Goal: Information Seeking & Learning: Learn about a topic

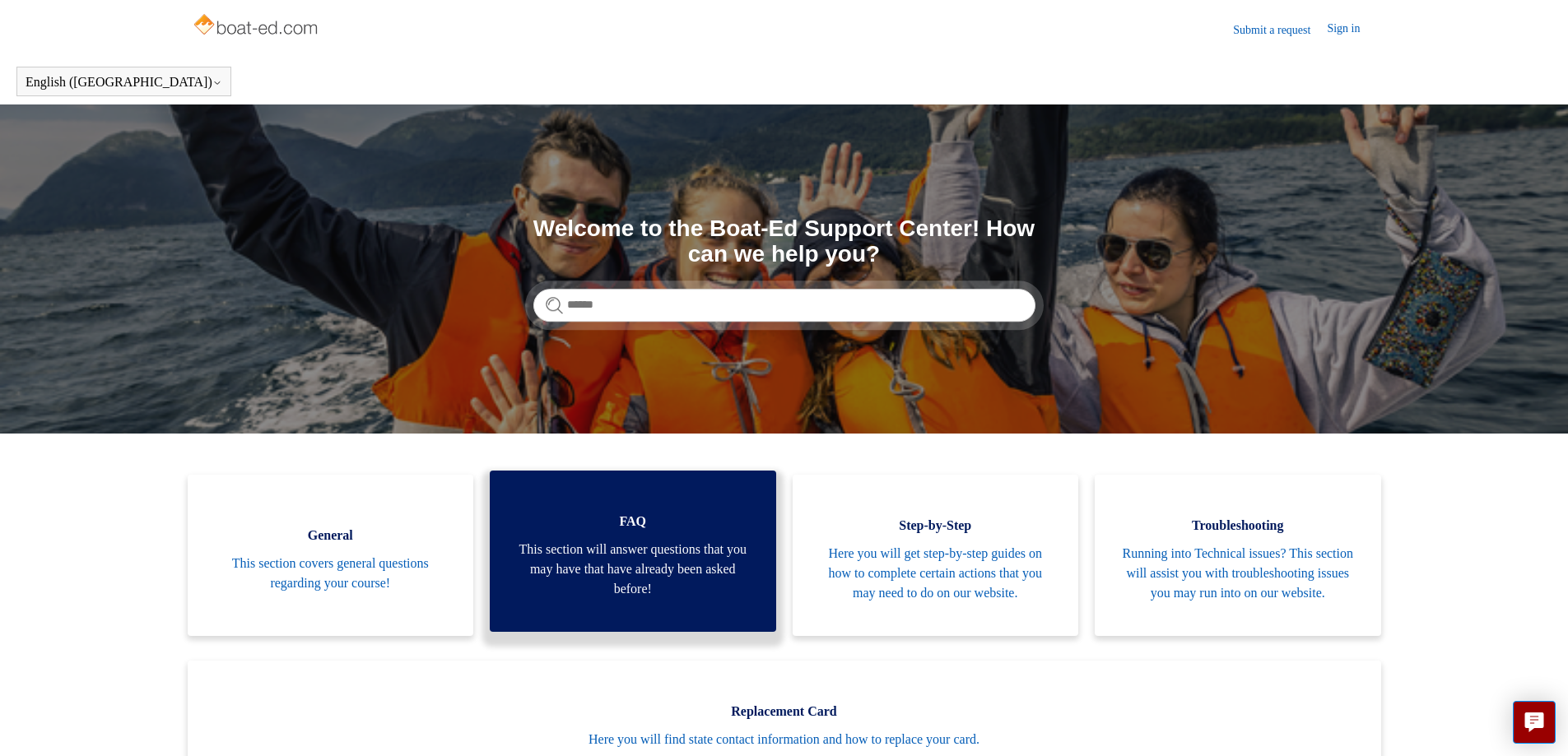
click at [604, 562] on span "This section will answer questions that you may have that have already been ask…" at bounding box center [633, 570] width 237 height 60
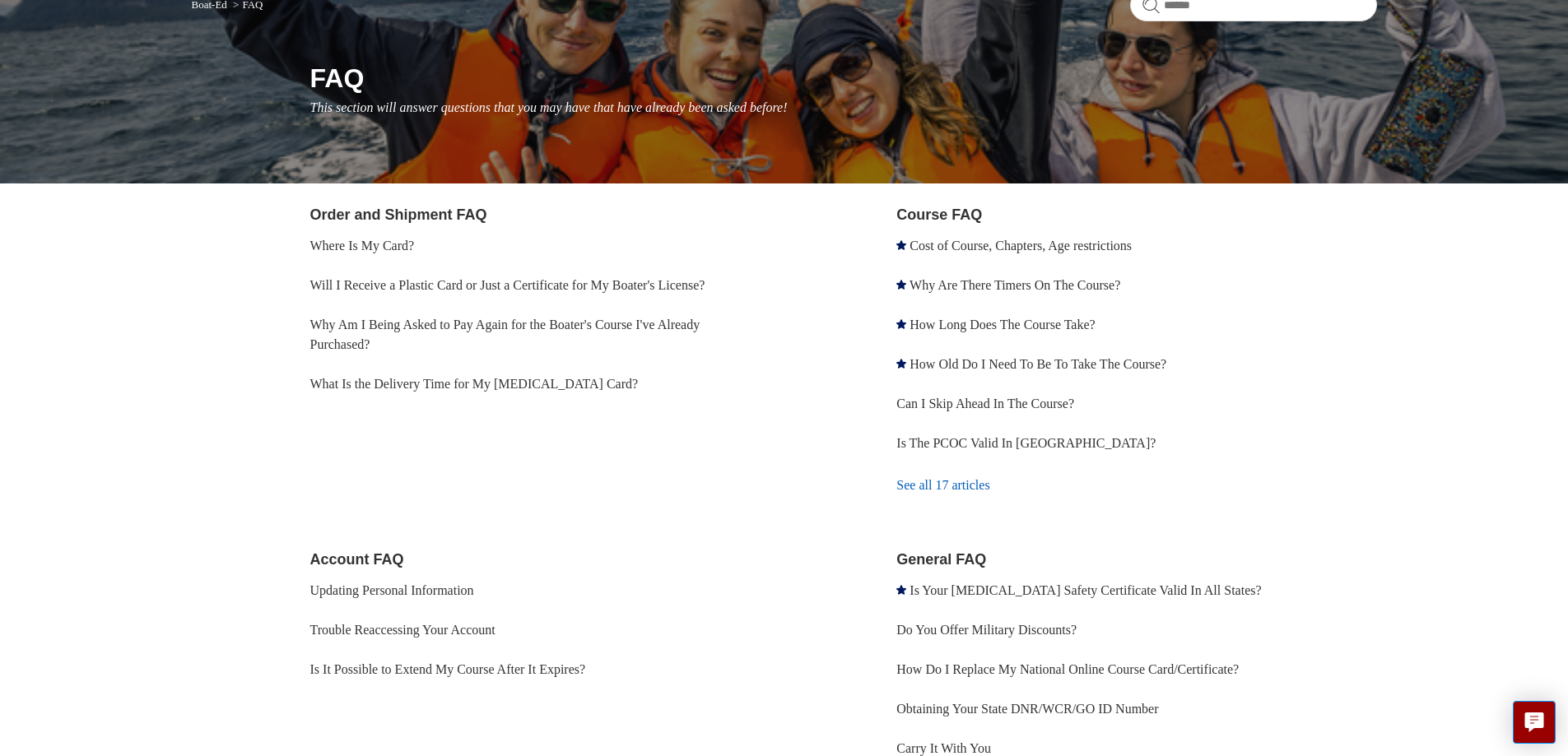
scroll to position [246, 0]
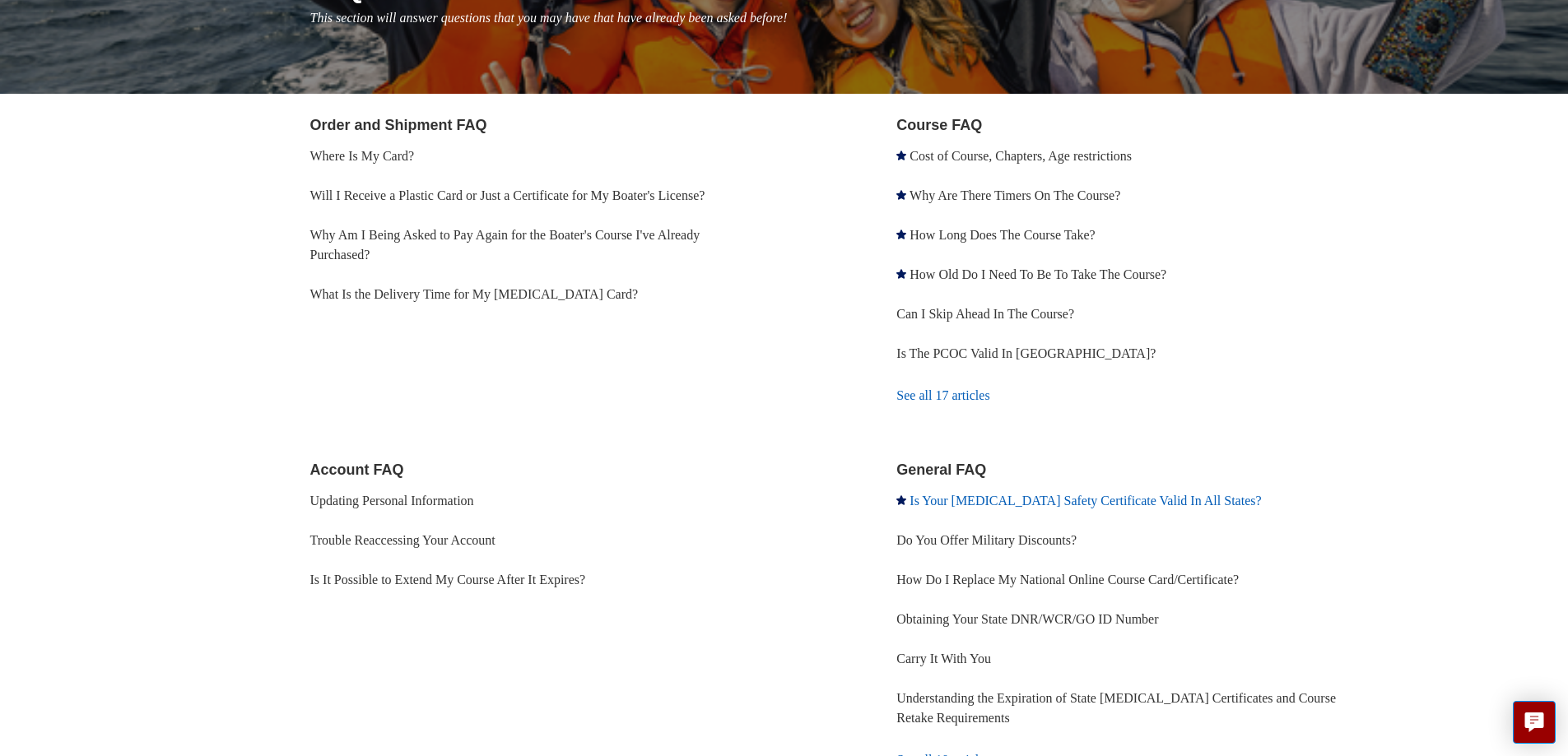
click at [1086, 501] on link "Is Your [MEDICAL_DATA] Safety Certificate Valid In All States?" at bounding box center [1085, 500] width 352 height 14
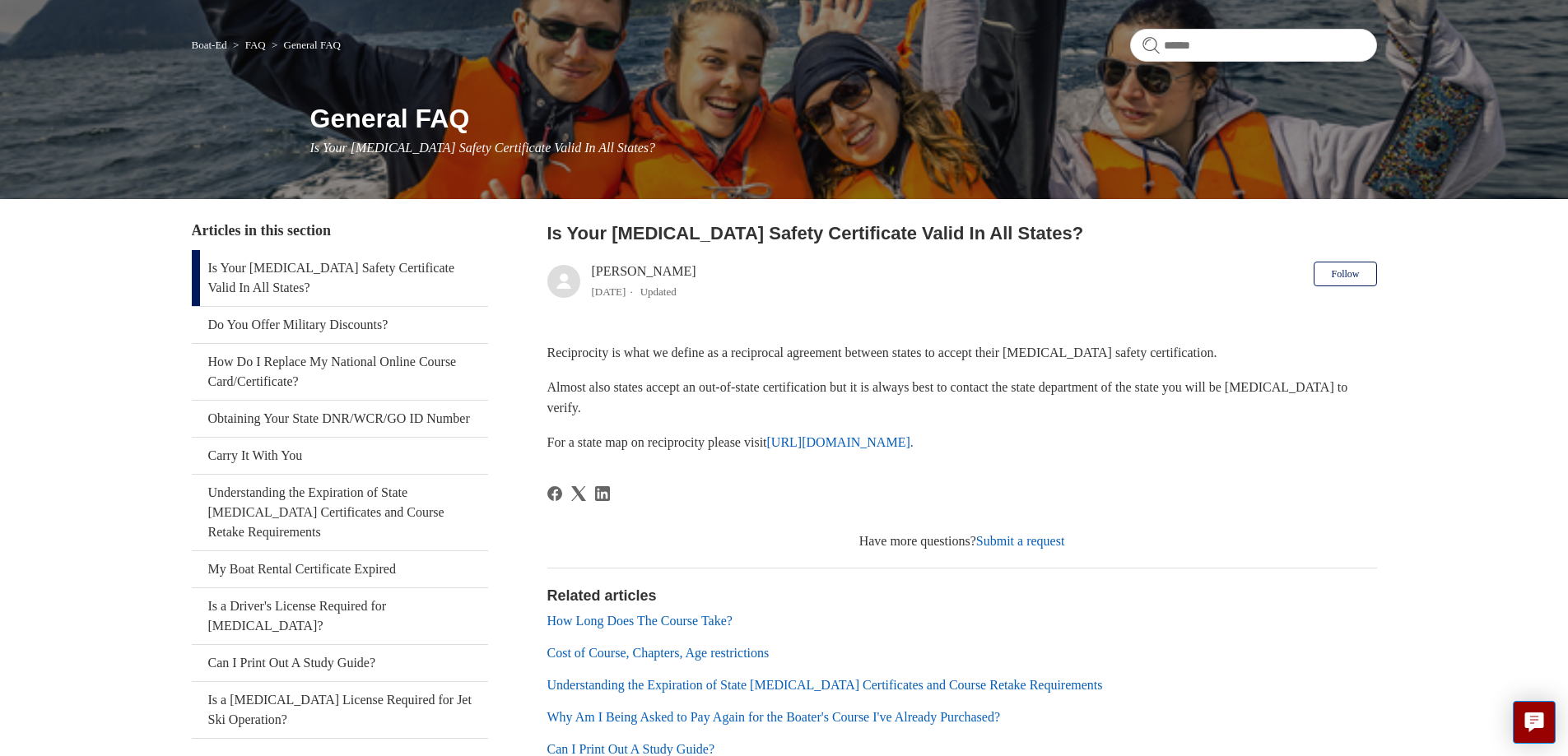
scroll to position [165, 0]
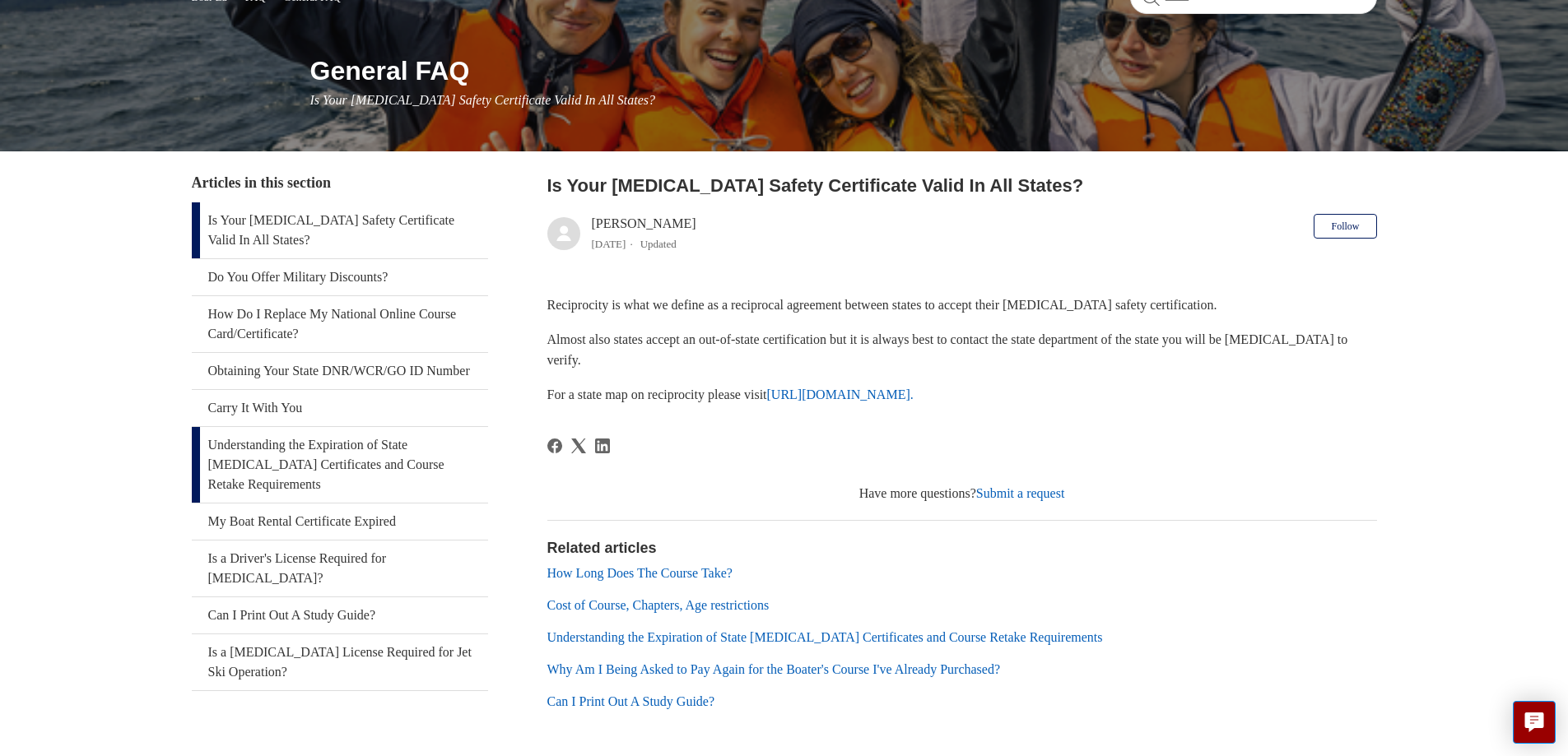
click at [393, 467] on link "Understanding the Expiration of State [MEDICAL_DATA] Certificates and Course Re…" at bounding box center [340, 465] width 296 height 76
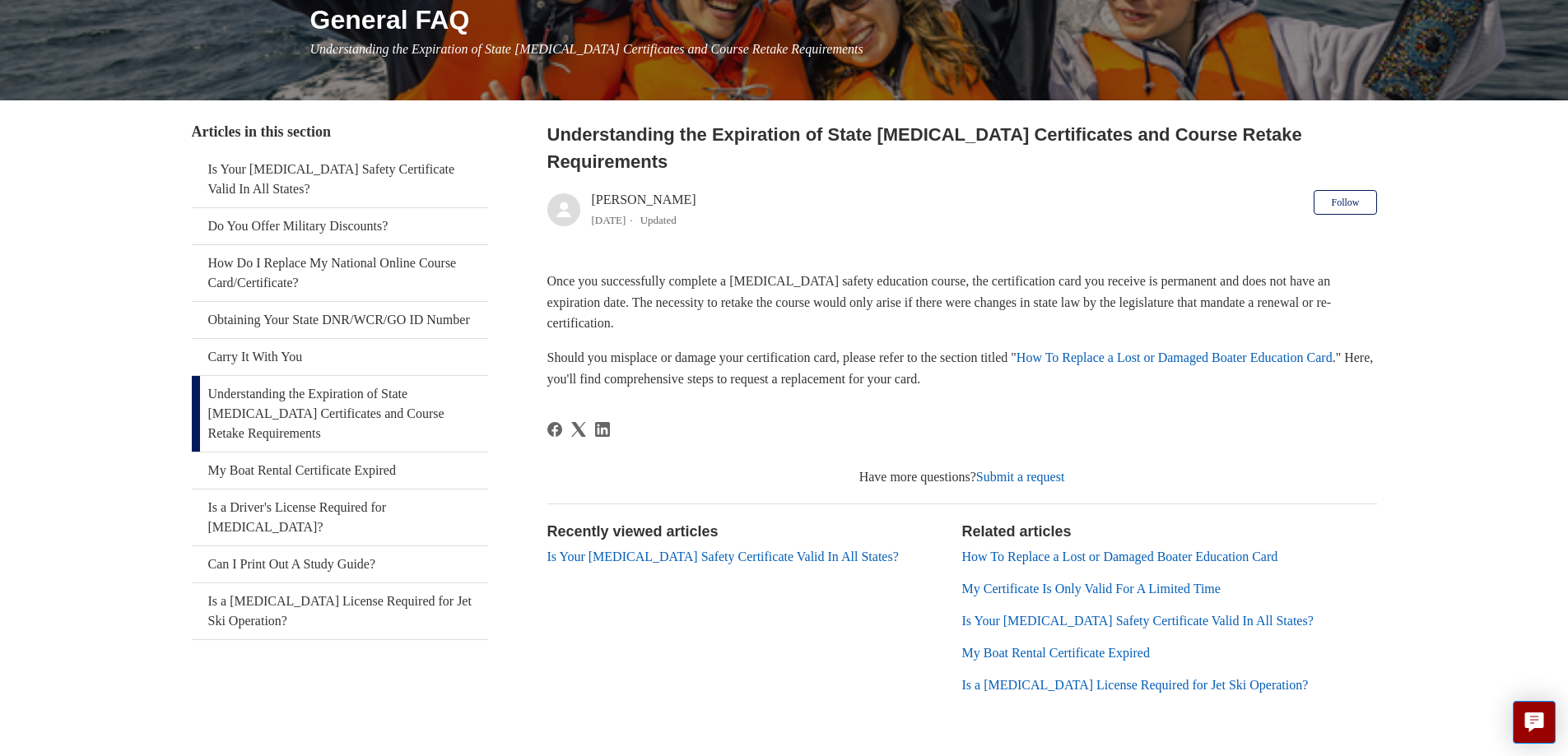
scroll to position [242, 0]
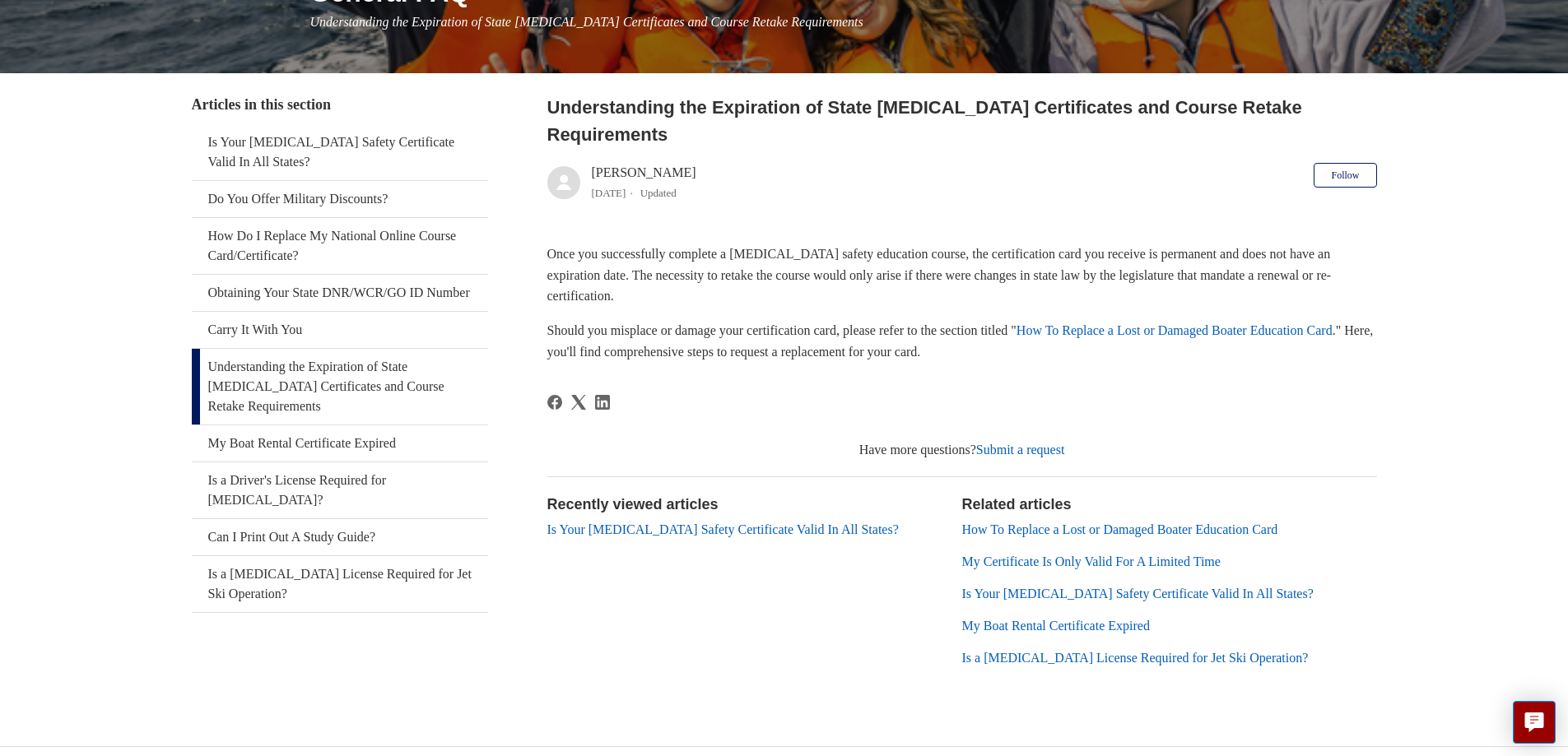
click at [1078, 555] on link "My Certificate Is Only Valid For A Limited Time" at bounding box center [1091, 562] width 258 height 14
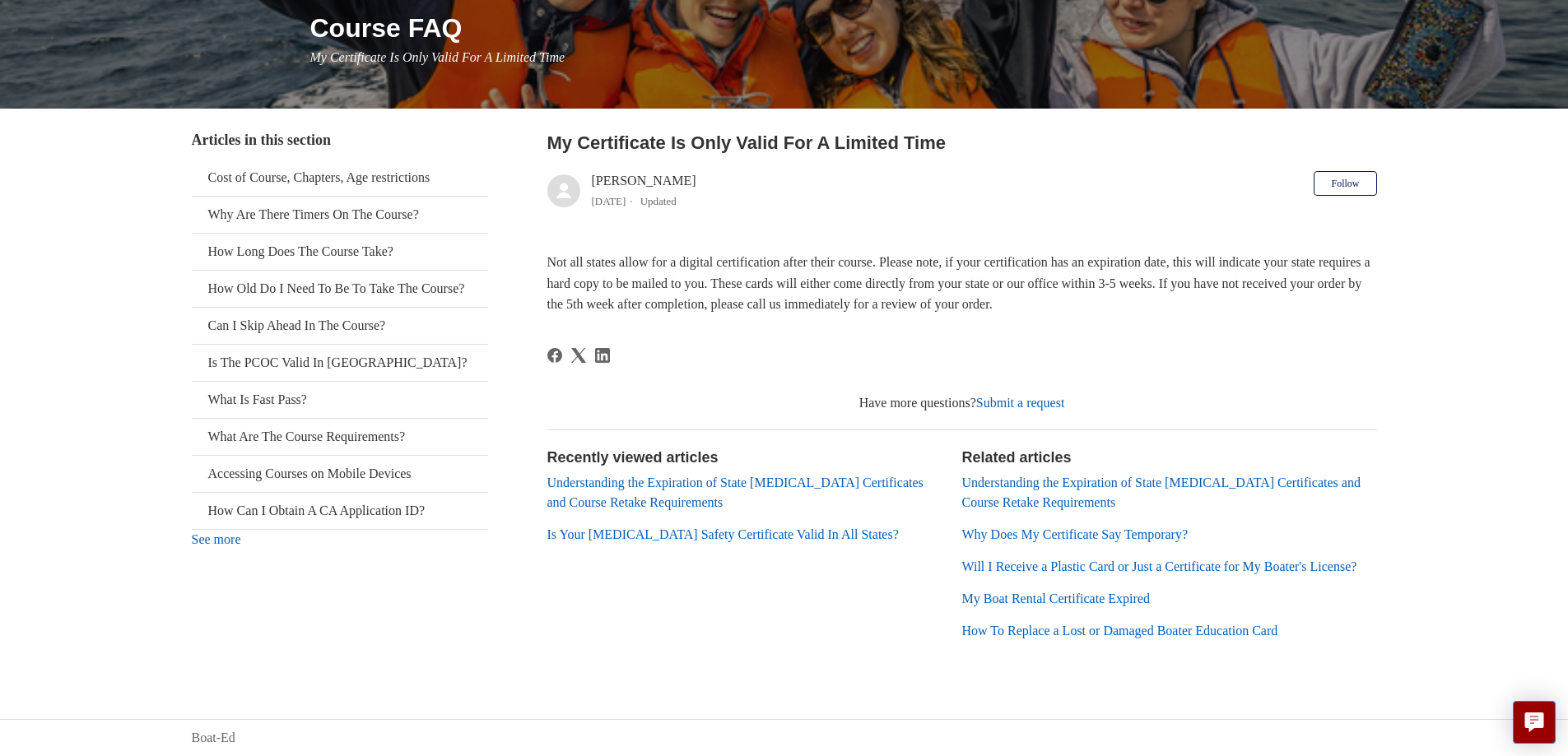
scroll to position [227, 0]
